Goal: Information Seeking & Learning: Learn about a topic

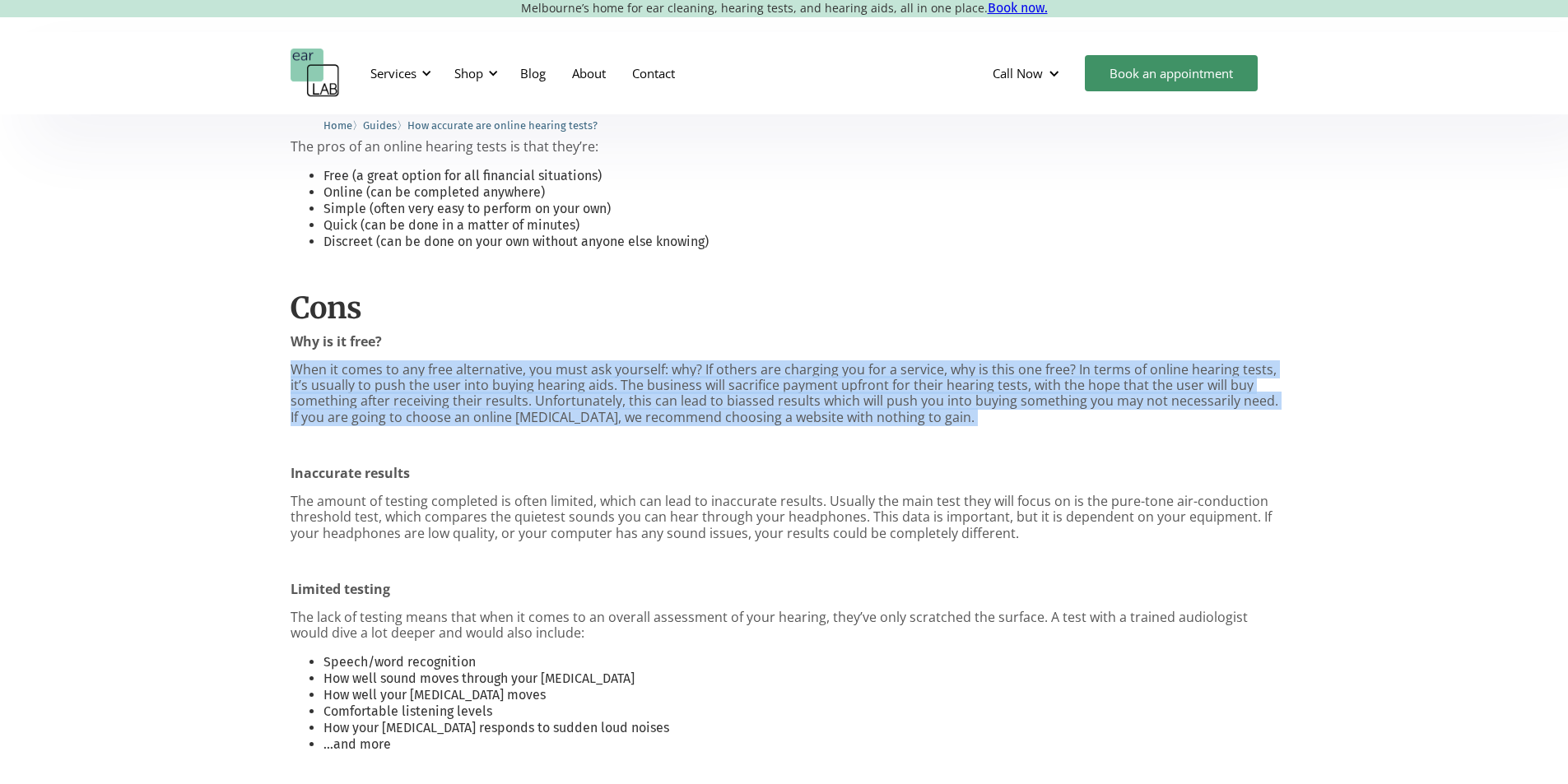
drag, startPoint x: 1006, startPoint y: 436, endPoint x: 279, endPoint y: 376, distance: 729.5
click at [279, 376] on div "You may have seen websites offering “free online hearing tests” and thought to …" at bounding box center [784, 532] width 1568 height 1331
click at [271, 376] on div "You may have seen websites offering “free online hearing tests” and thought to …" at bounding box center [784, 532] width 1568 height 1331
drag, startPoint x: 234, startPoint y: 374, endPoint x: 973, endPoint y: 429, distance: 741.0
click at [973, 429] on div "You may have seen websites offering “free online hearing tests” and thought to …" at bounding box center [784, 532] width 1568 height 1331
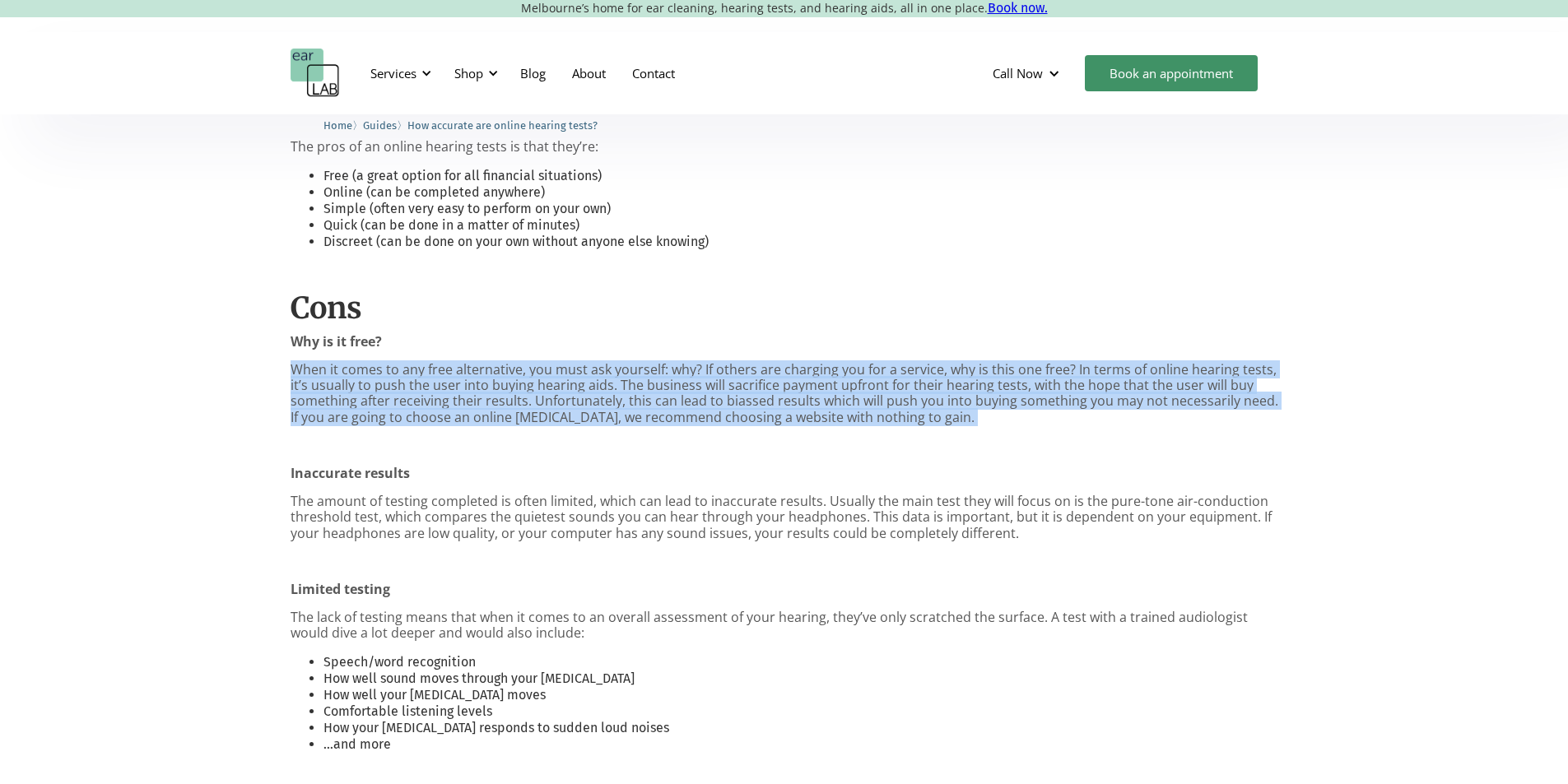
click at [973, 429] on div "You may have seen websites offering “free online hearing tests” and thought to …" at bounding box center [784, 528] width 988 height 1200
drag, startPoint x: 1023, startPoint y: 429, endPoint x: 297, endPoint y: 374, distance: 728.1
click at [297, 374] on div "You may have seen websites offering “free online hearing tests” and thought to …" at bounding box center [784, 528] width 988 height 1200
click at [297, 374] on p "When it comes to any free alternative, you must ask yourself: why? If others ar…" at bounding box center [784, 394] width 988 height 64
drag, startPoint x: 276, startPoint y: 359, endPoint x: 1017, endPoint y: 425, distance: 743.9
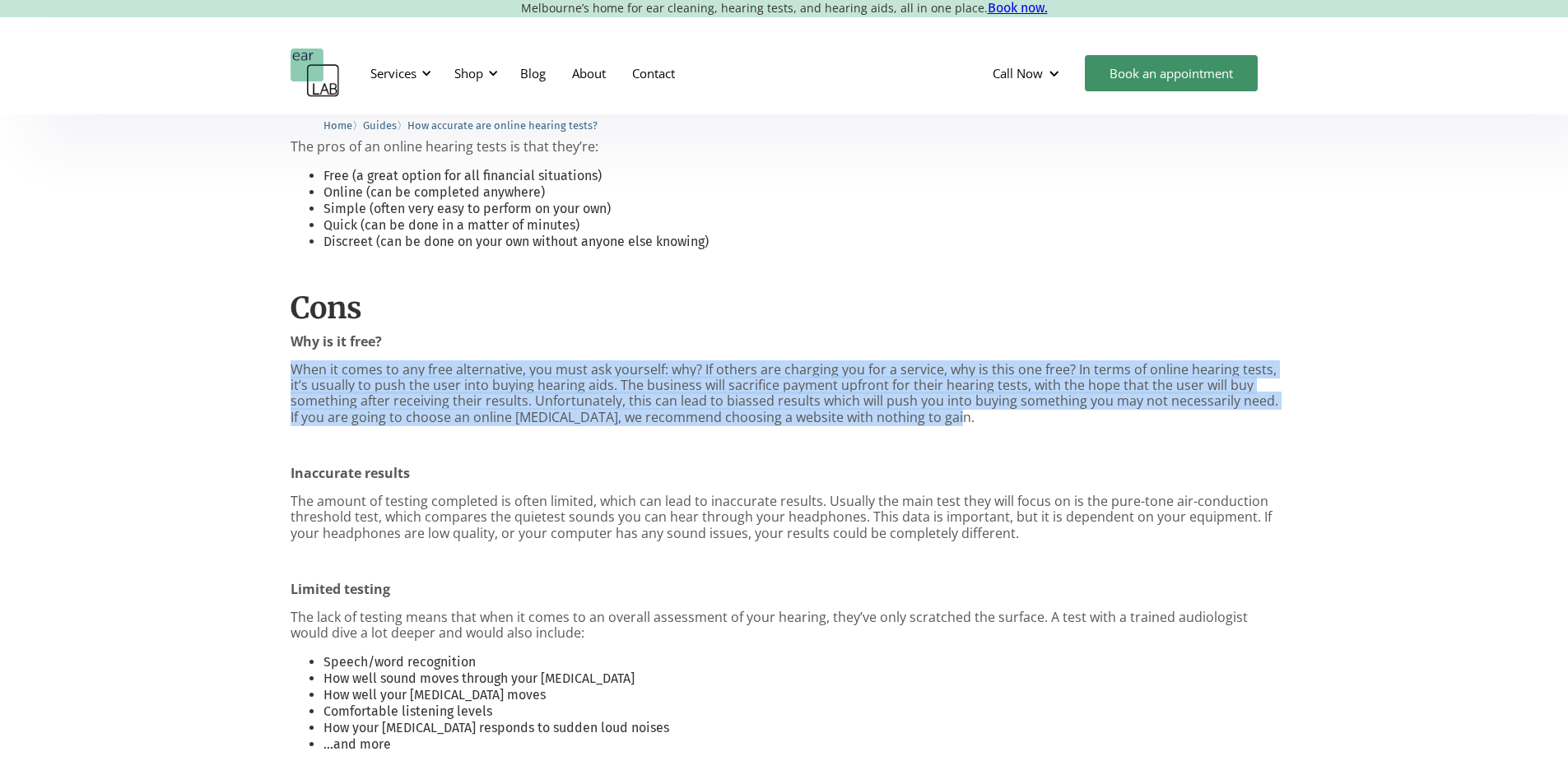
click at [1017, 425] on div "You may have seen websites offering “free online hearing tests” and thought to …" at bounding box center [784, 532] width 1568 height 1331
click at [1017, 425] on p "When it comes to any free alternative, you must ask yourself: why? If others ar…" at bounding box center [784, 394] width 988 height 64
drag, startPoint x: 1028, startPoint y: 430, endPoint x: 257, endPoint y: 374, distance: 773.0
click at [257, 374] on div "You may have seen websites offering “free online hearing tests” and thought to …" at bounding box center [784, 532] width 1568 height 1331
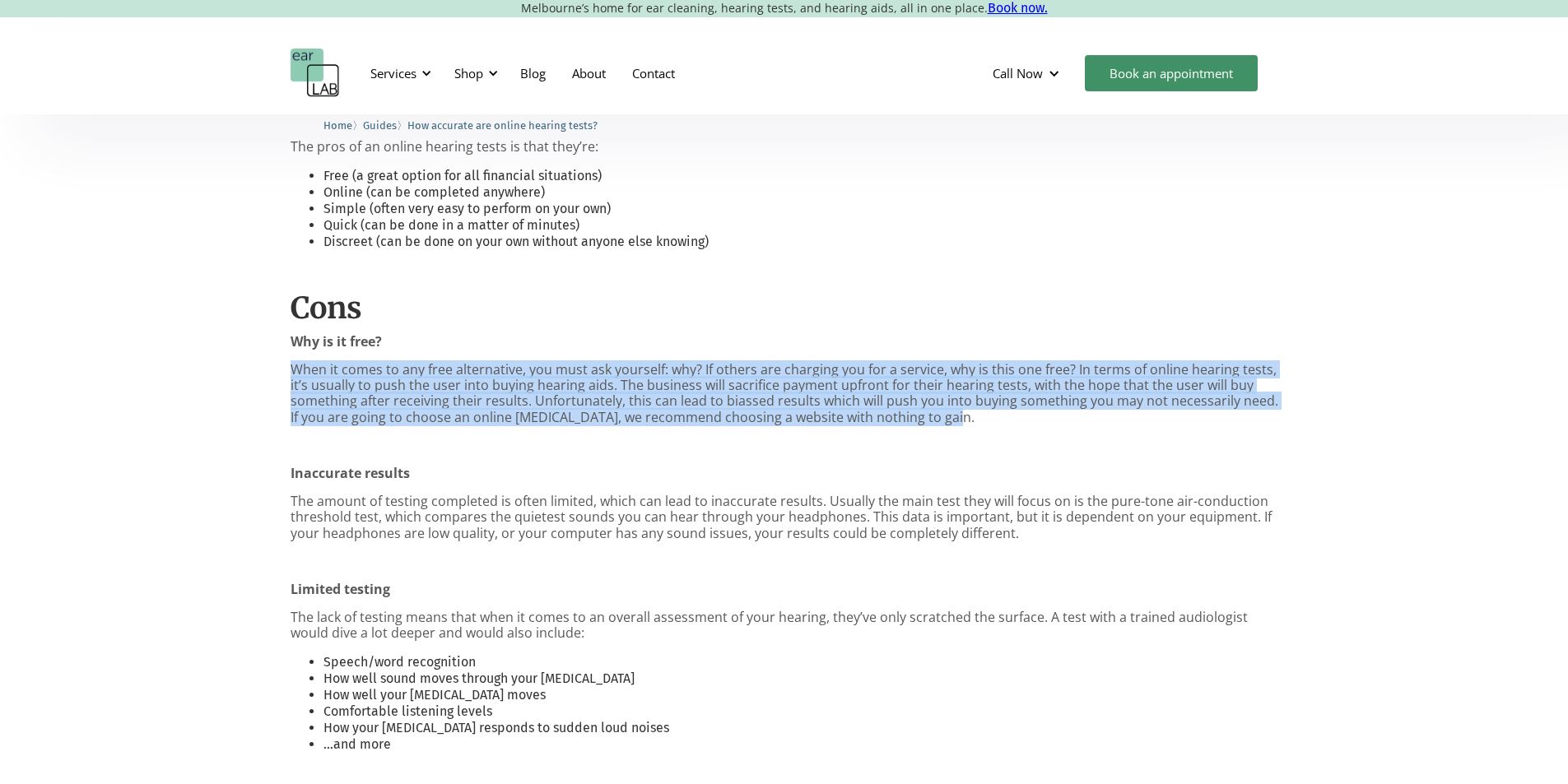
drag, startPoint x: 256, startPoint y: 370, endPoint x: 1085, endPoint y: 422, distance: 830.6
click at [1085, 422] on div "You may have seen websites offering “free online hearing tests” and thought to …" at bounding box center [784, 532] width 1568 height 1331
click at [1085, 422] on p "When it comes to any free alternative, you must ask yourself: why? If others ar…" at bounding box center [784, 394] width 988 height 64
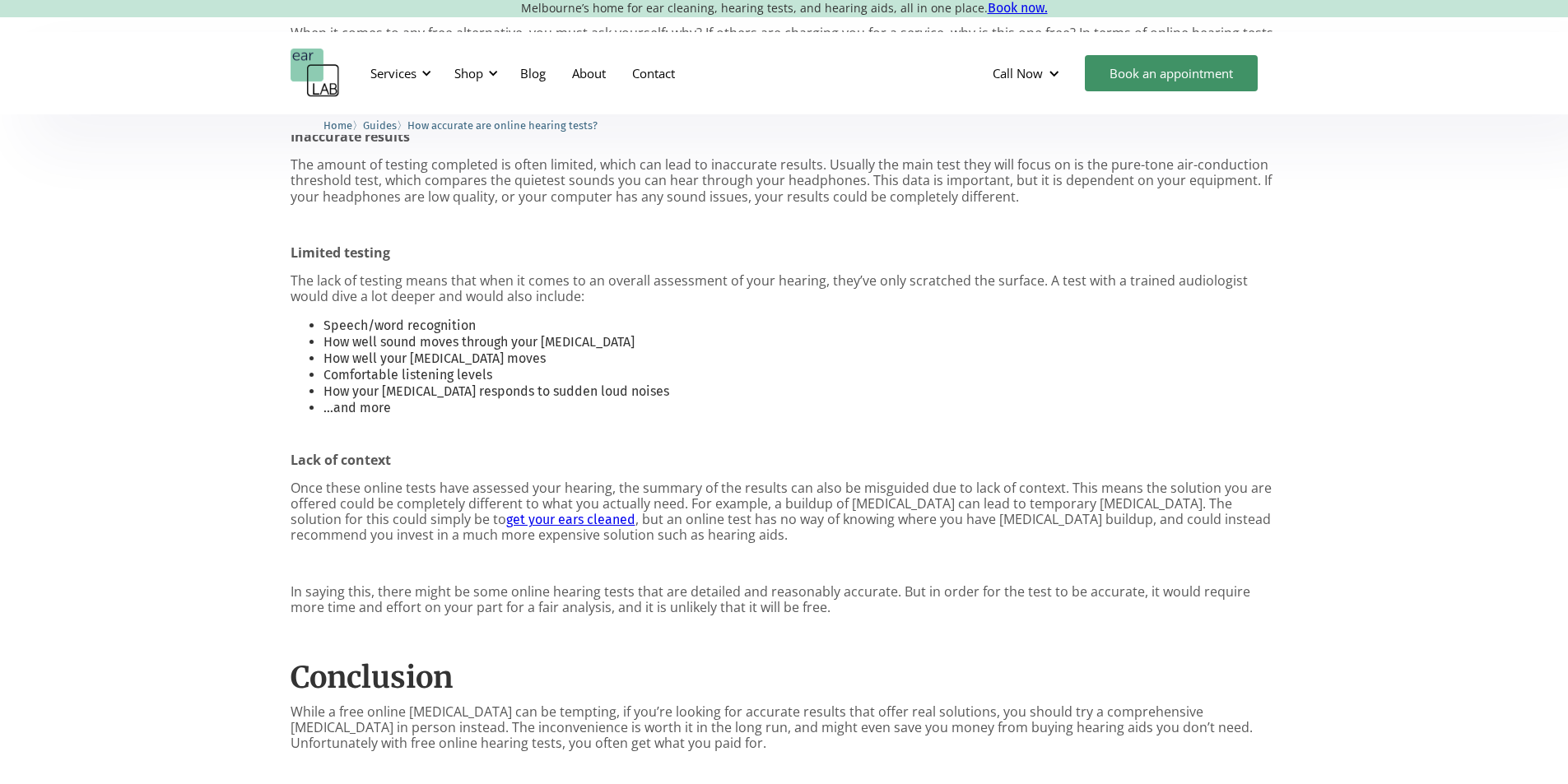
scroll to position [1360, 0]
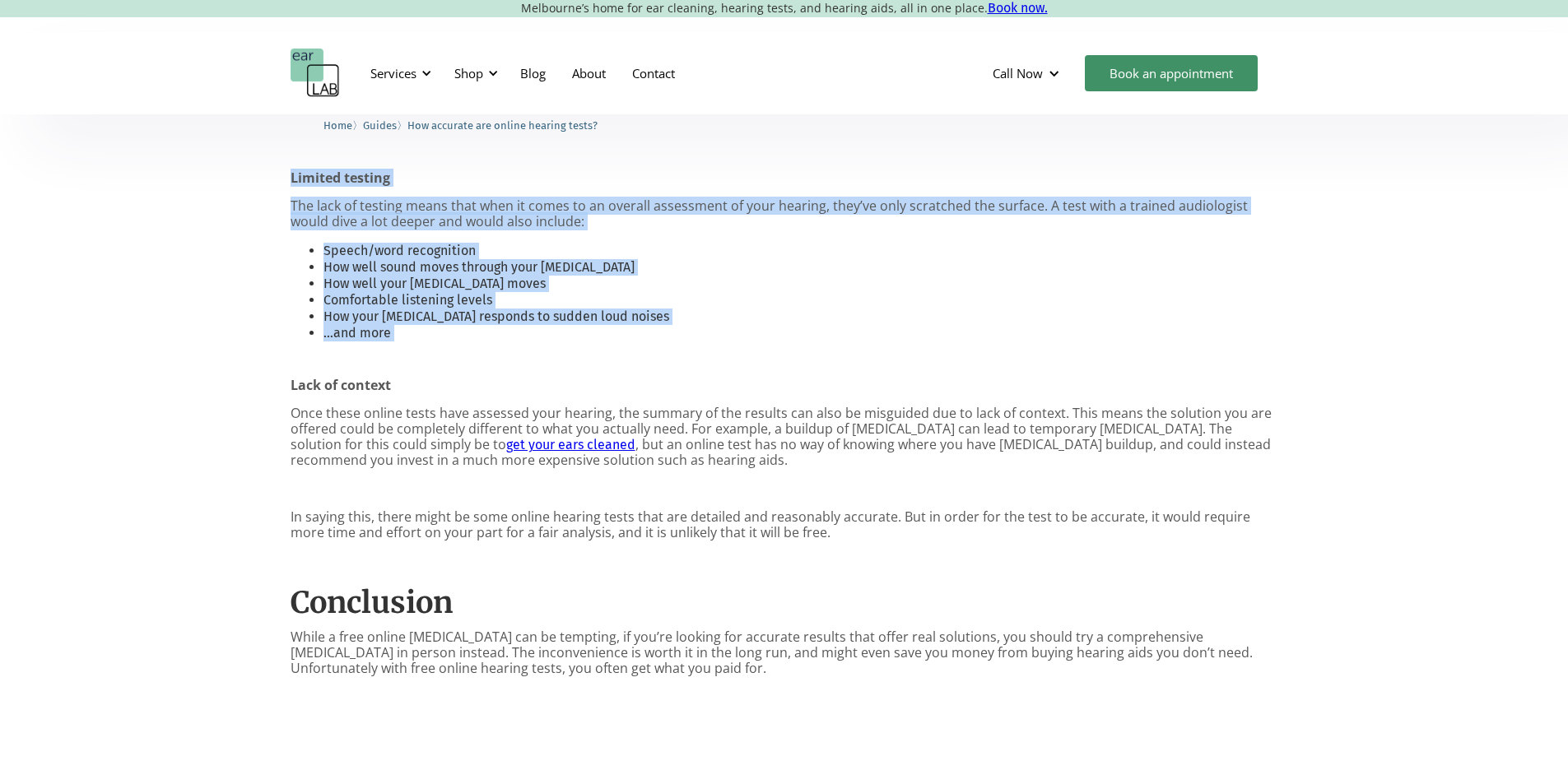
drag, startPoint x: 248, startPoint y: 164, endPoint x: 687, endPoint y: 358, distance: 480.0
click at [687, 358] on div "You may have seen websites offering “free online hearing tests” and thought to …" at bounding box center [784, 121] width 1568 height 1331
click at [687, 361] on p "‍" at bounding box center [784, 358] width 988 height 16
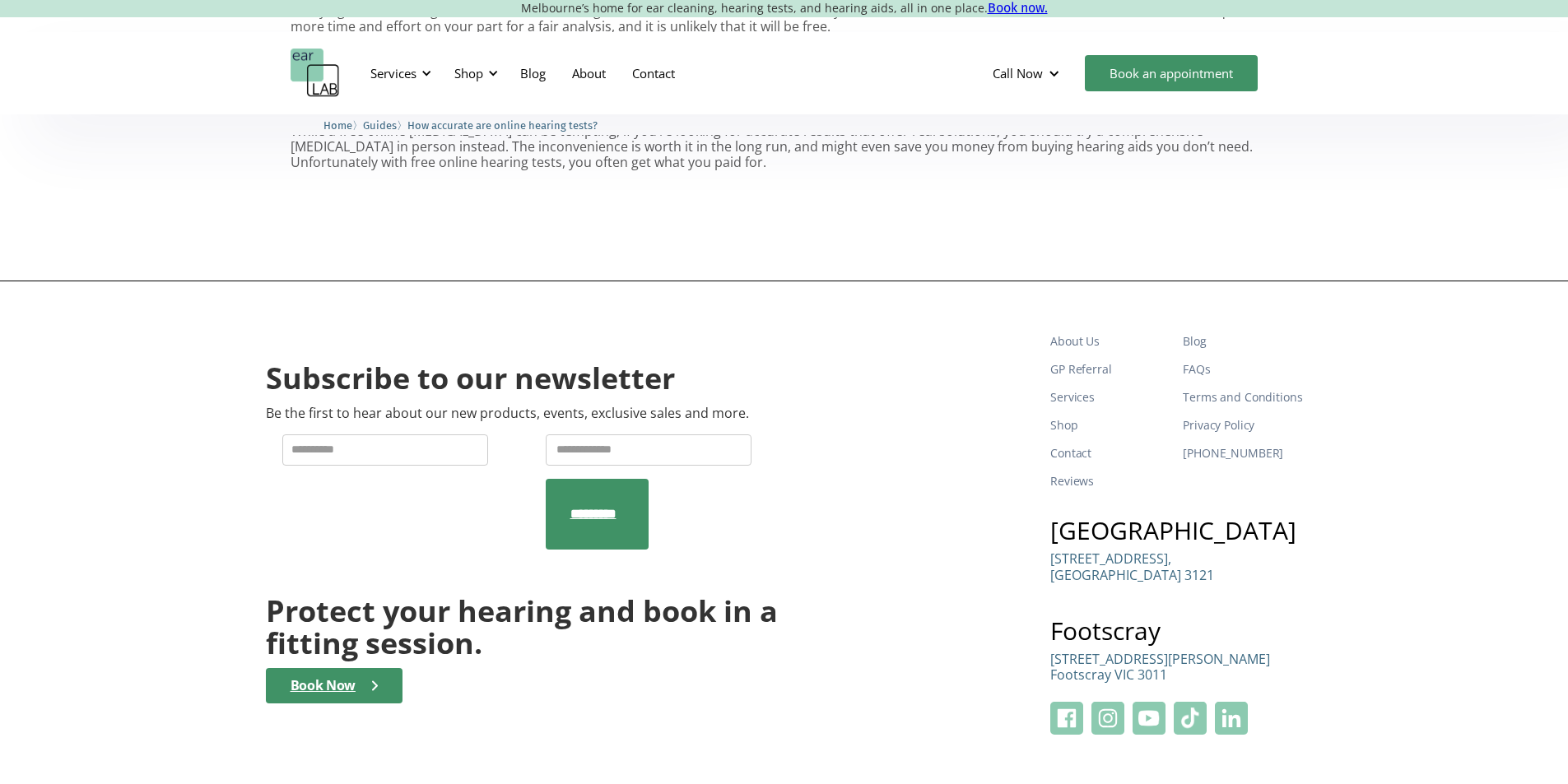
scroll to position [1933, 0]
